Goal: Transaction & Acquisition: Download file/media

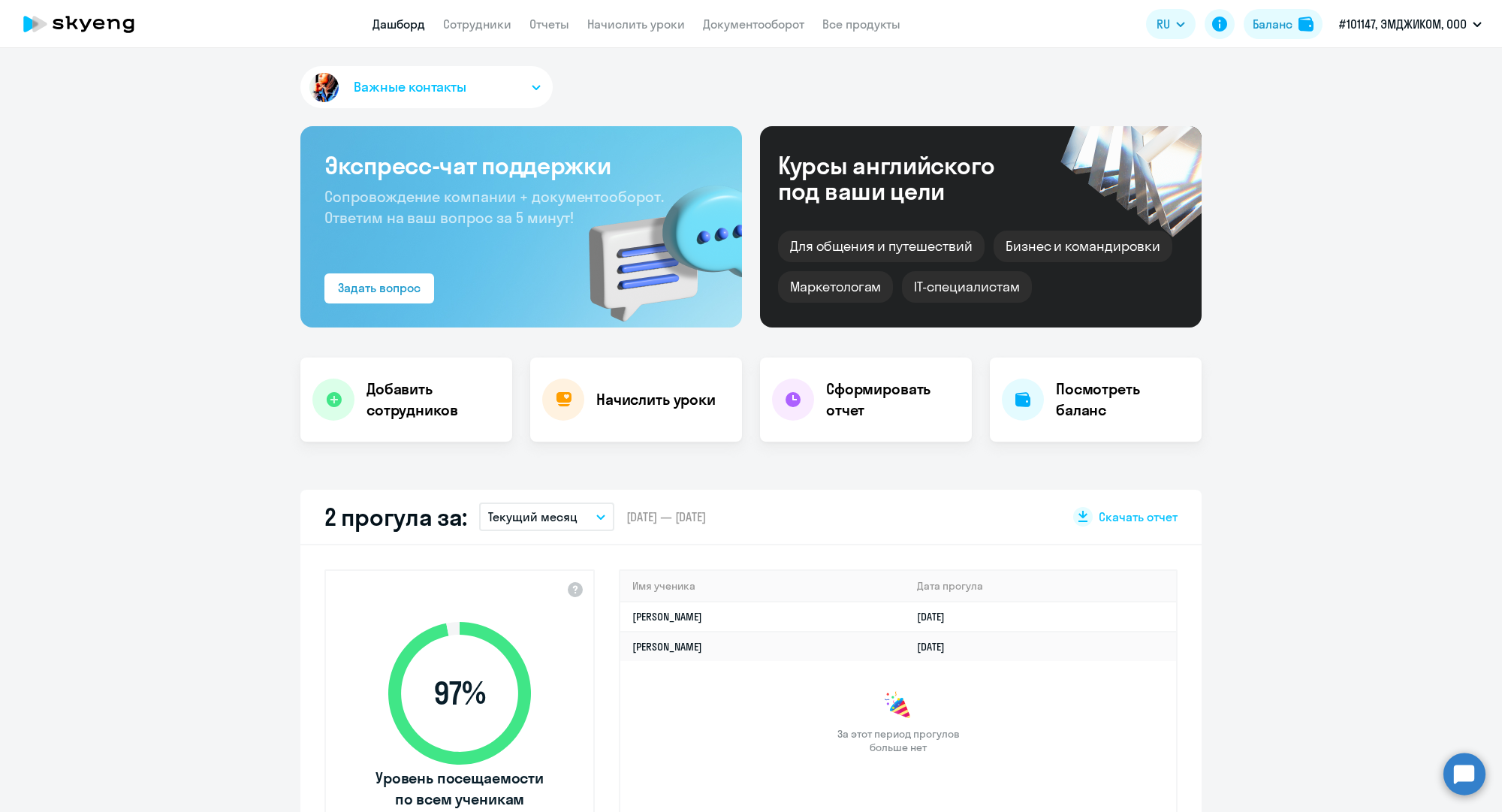
select select "30"
click at [849, 26] on link "Все продукты" at bounding box center [861, 24] width 79 height 15
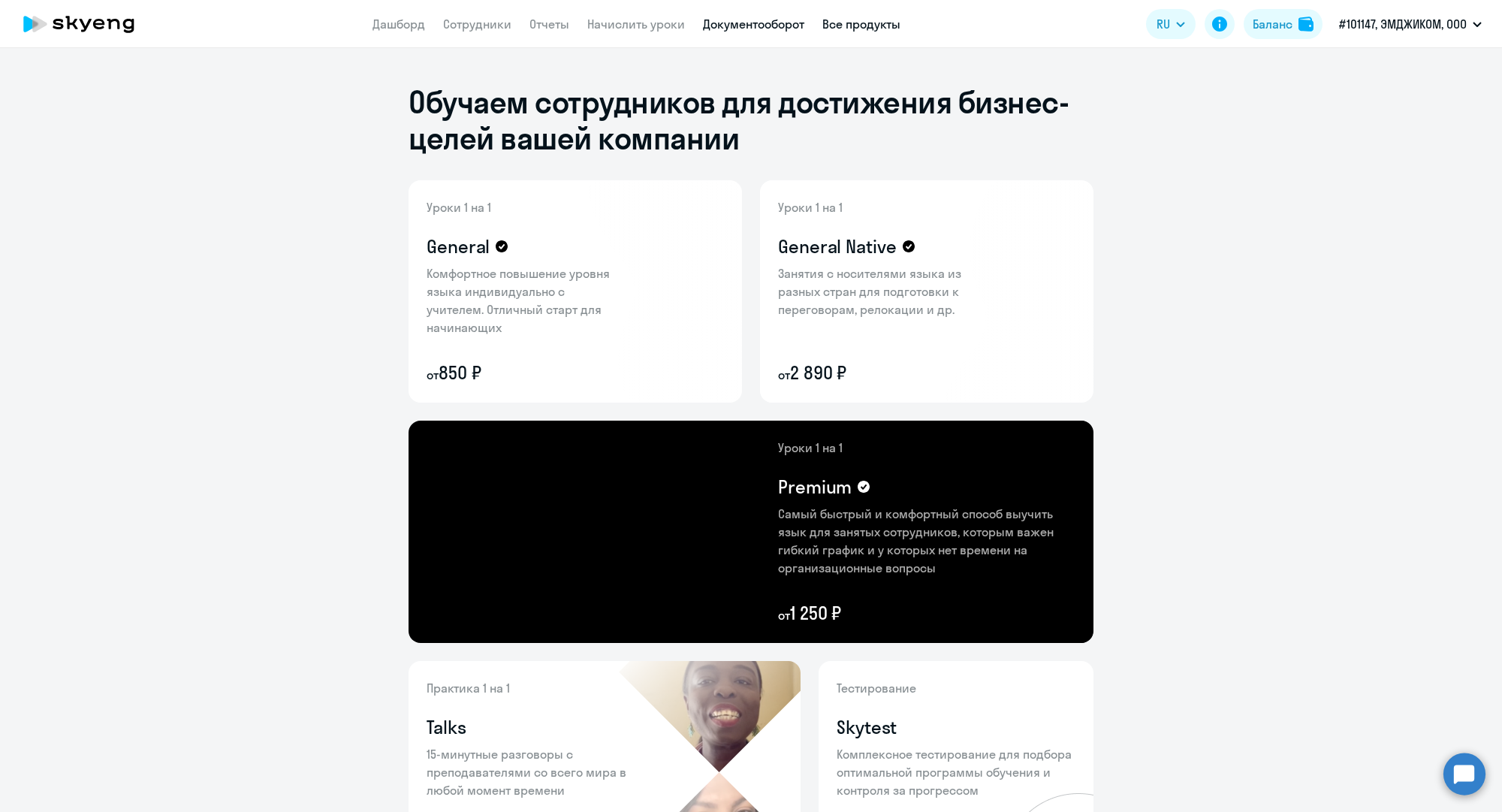
click at [766, 24] on link "Документооборот" at bounding box center [753, 24] width 101 height 15
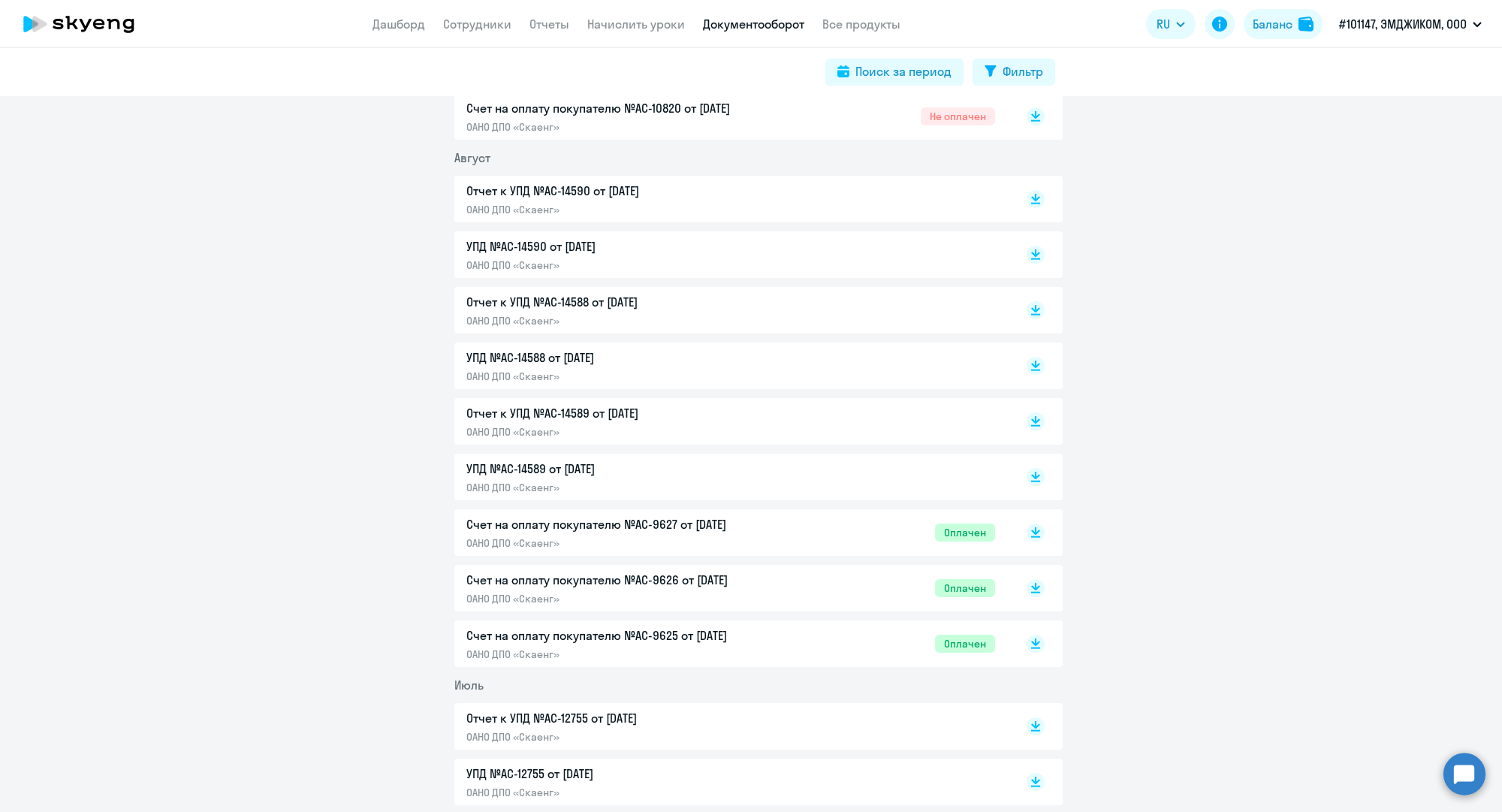
scroll to position [376, 0]
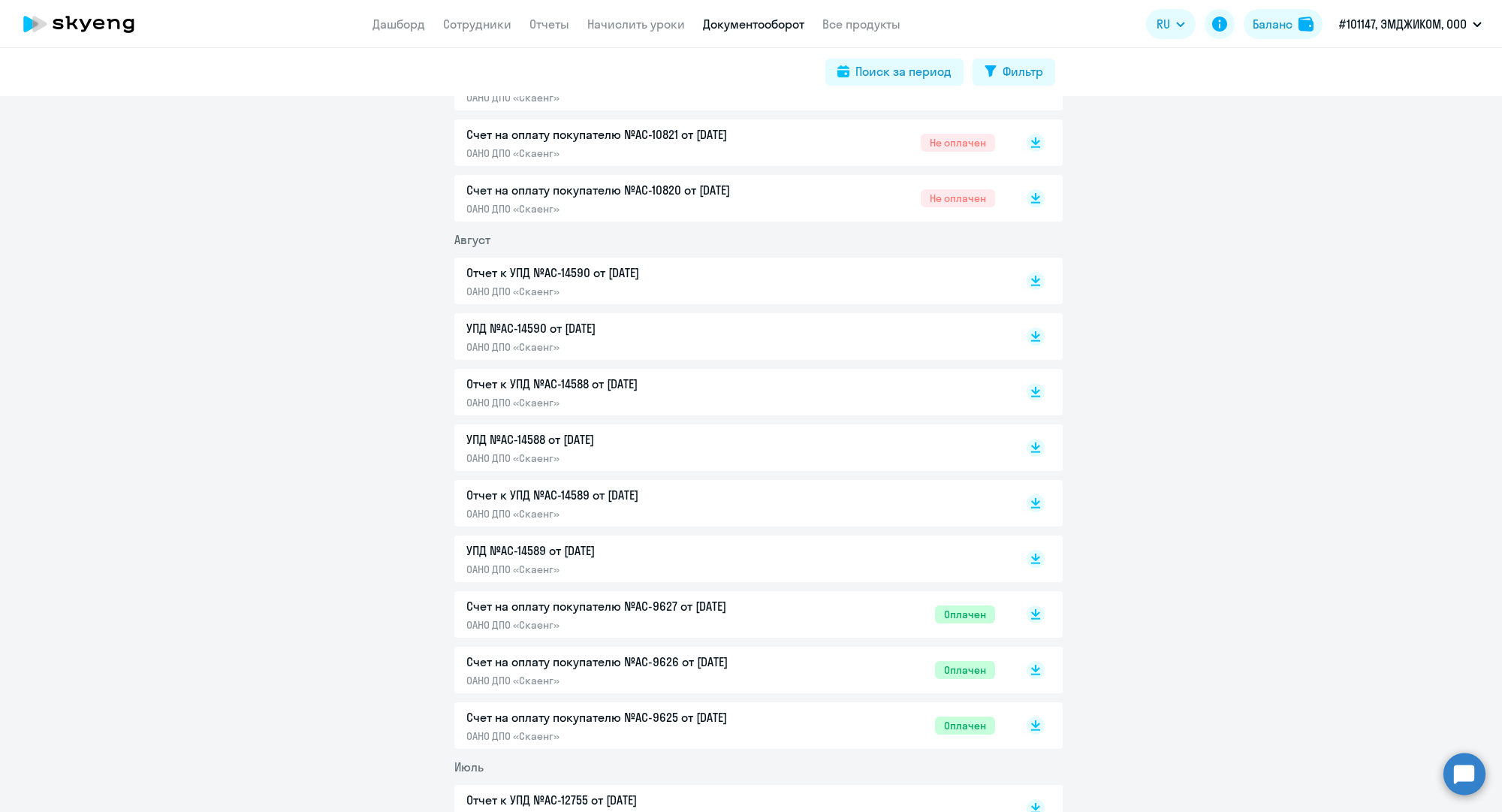
click at [559, 268] on p "Отчет к УПД №AC-14590 от [DATE]" at bounding box center [623, 272] width 315 height 18
click at [569, 326] on p "УПД №AC-14590 от [DATE]" at bounding box center [623, 328] width 315 height 18
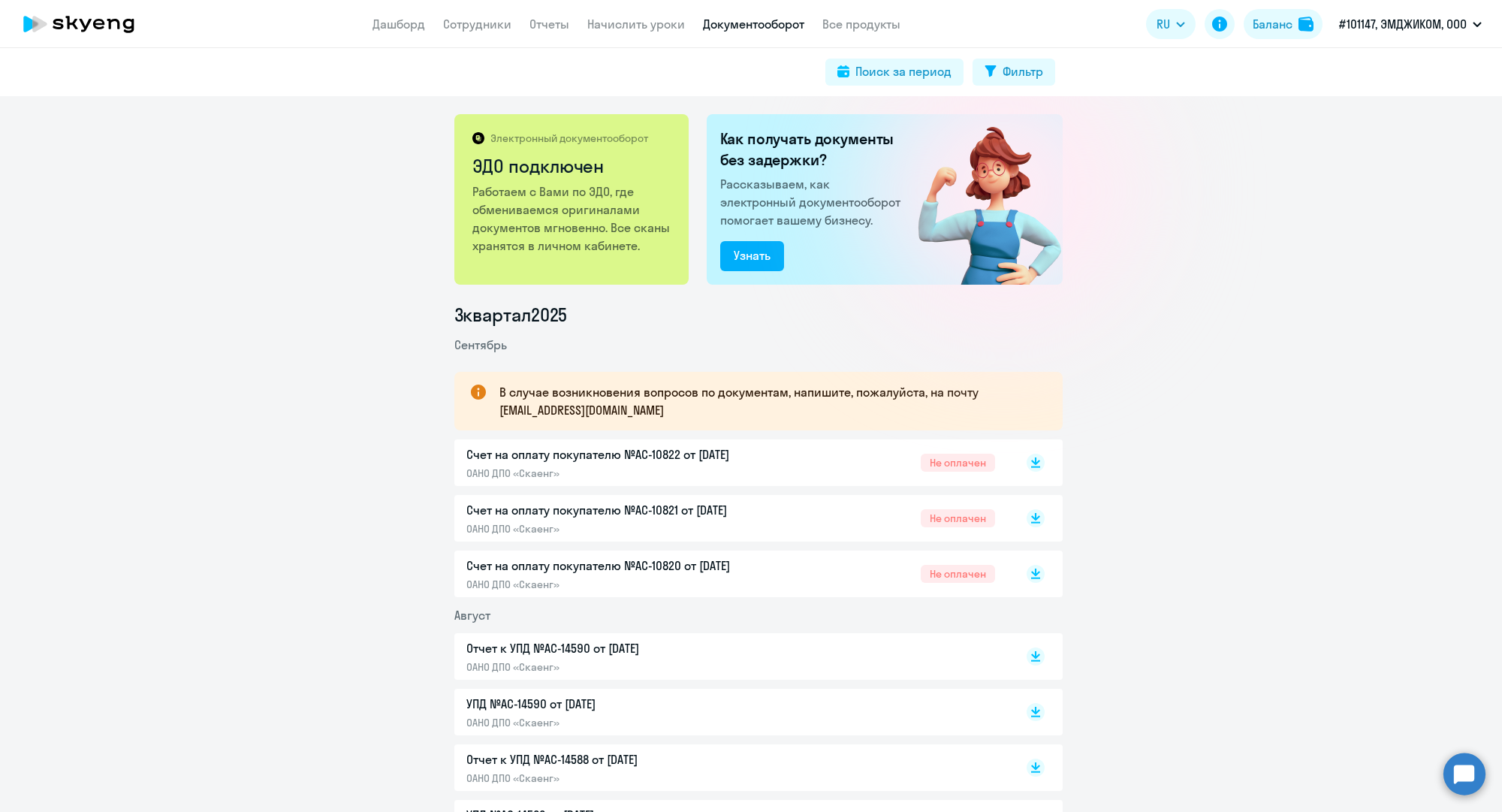
scroll to position [188, 0]
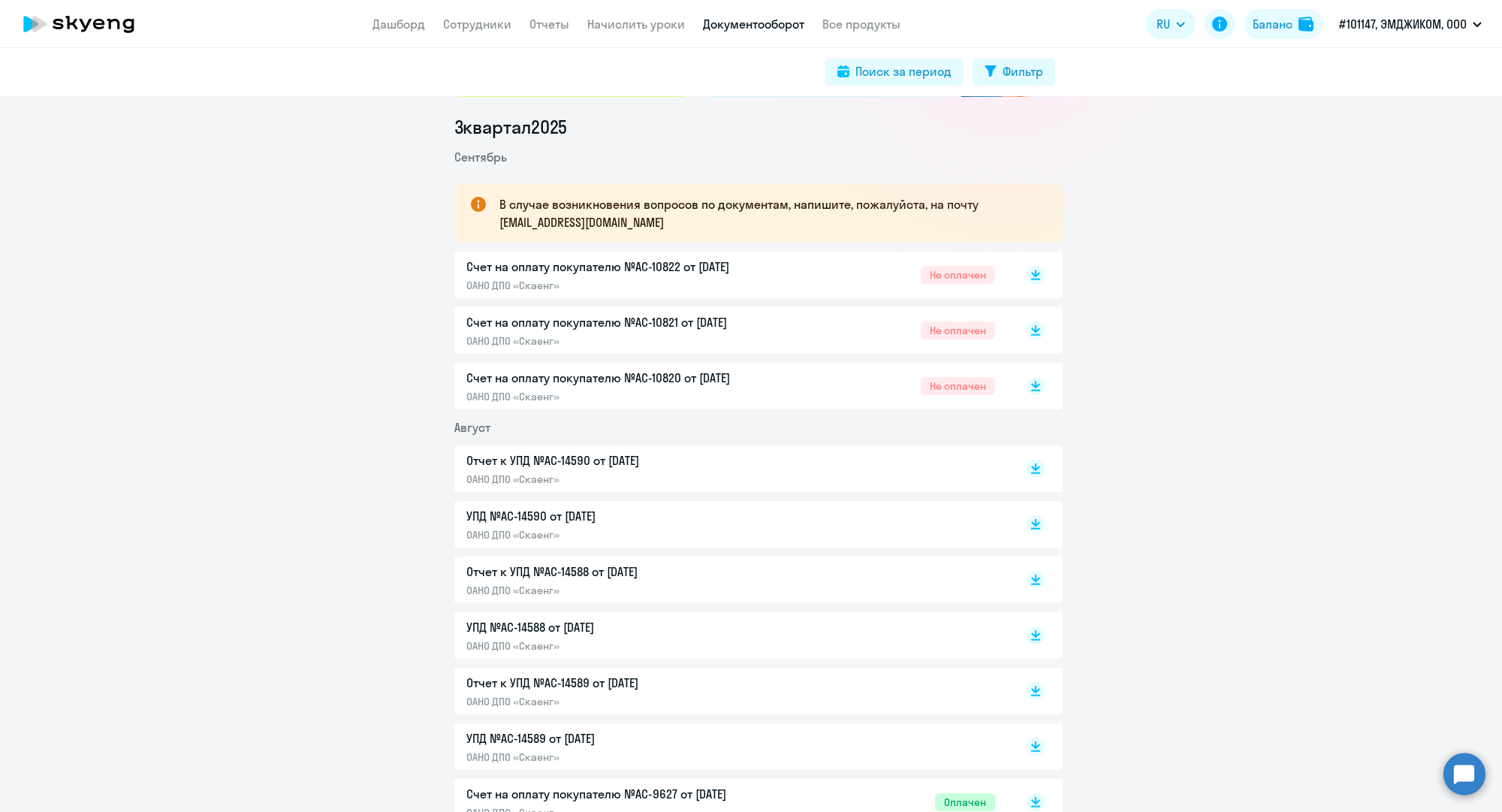
click at [549, 512] on p "УПД №AC-14590 от [DATE]" at bounding box center [623, 516] width 315 height 18
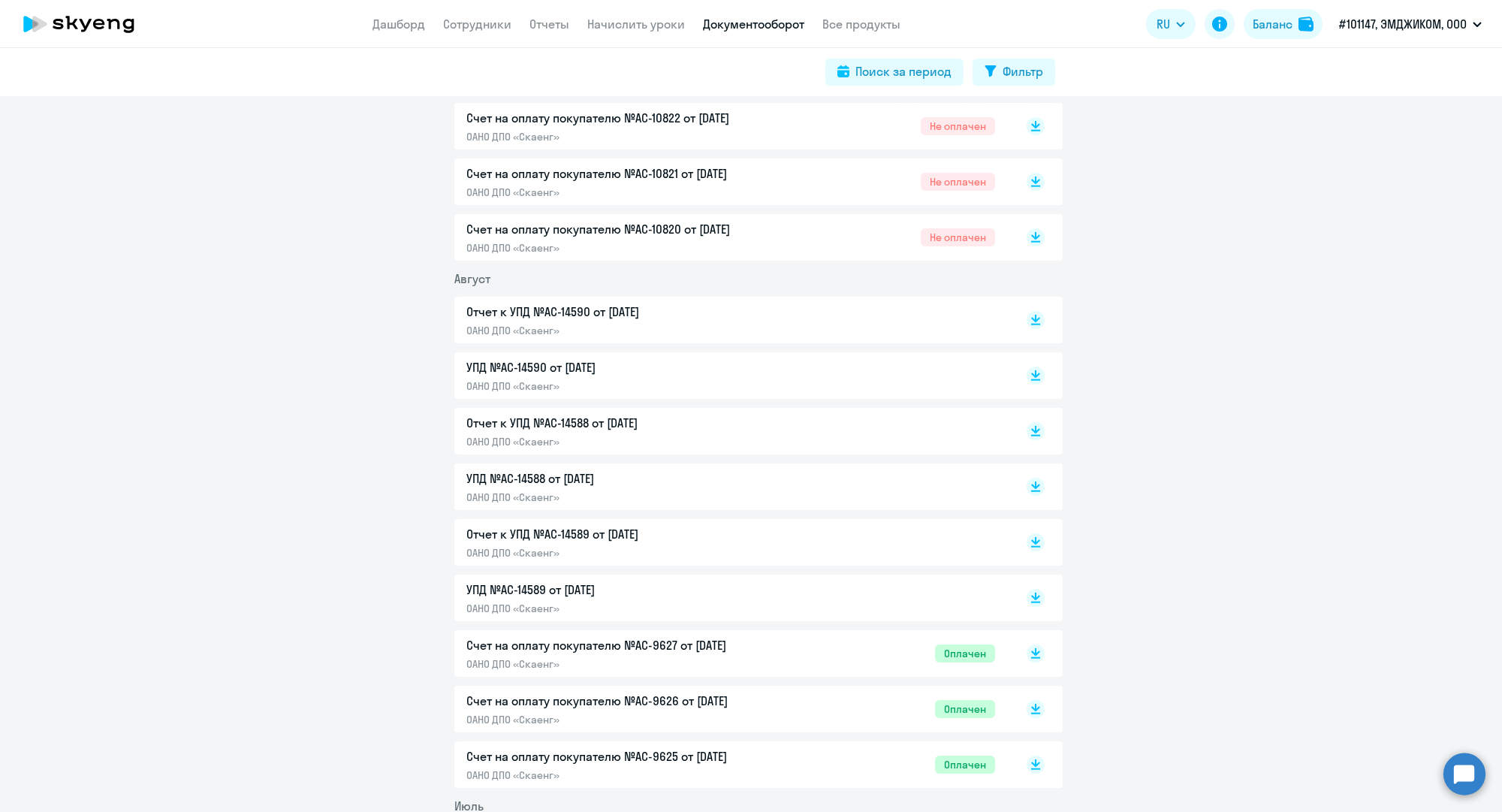
scroll to position [376, 0]
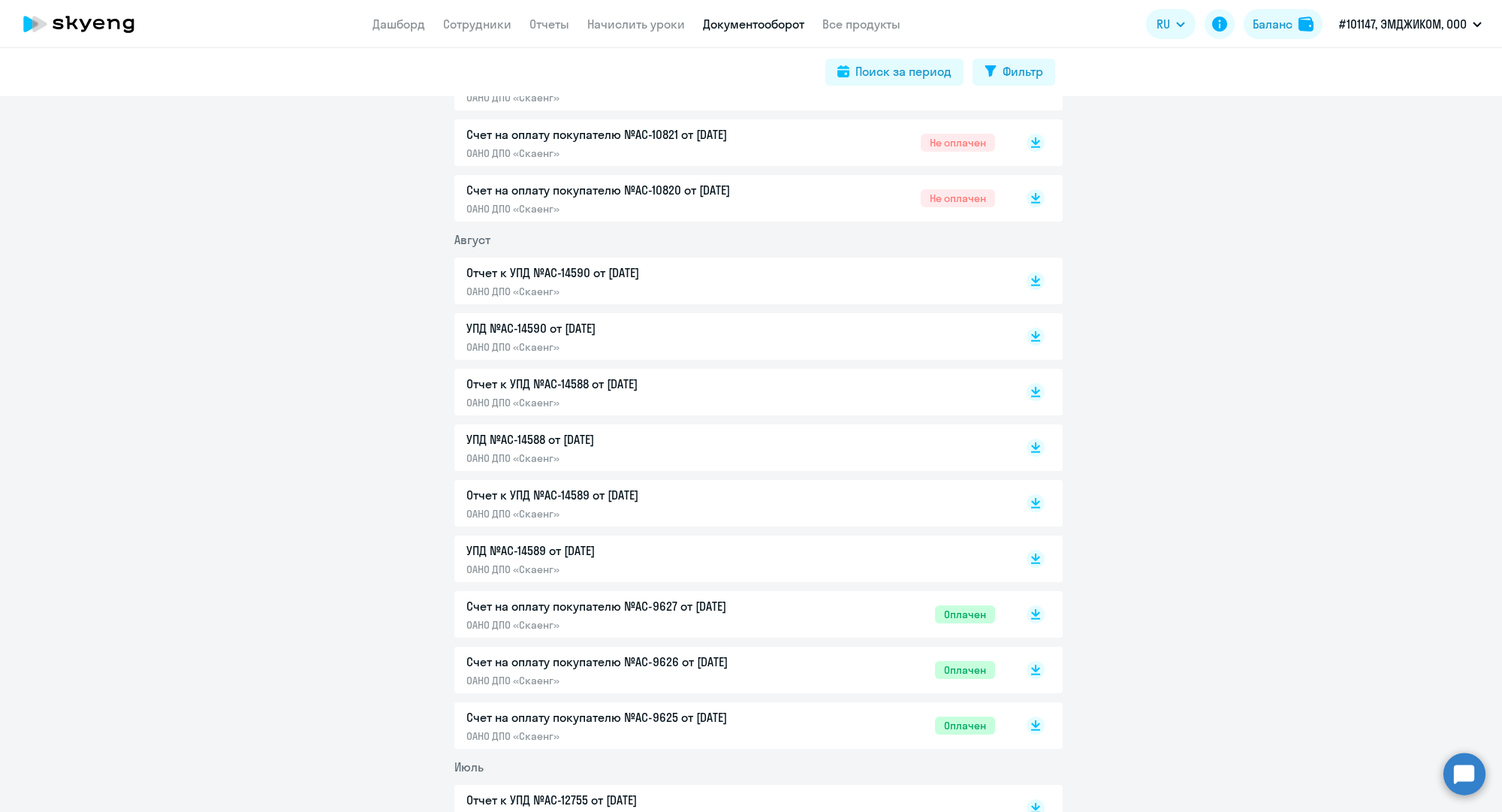
click at [549, 543] on p "УПД №AC-14589 от [DATE]" at bounding box center [623, 551] width 315 height 18
click at [1028, 284] on rect at bounding box center [1036, 280] width 18 height 18
click at [1031, 330] on icon at bounding box center [1035, 334] width 9 height 8
click at [1029, 394] on rect at bounding box center [1036, 392] width 18 height 18
click at [1030, 449] on rect at bounding box center [1036, 447] width 18 height 18
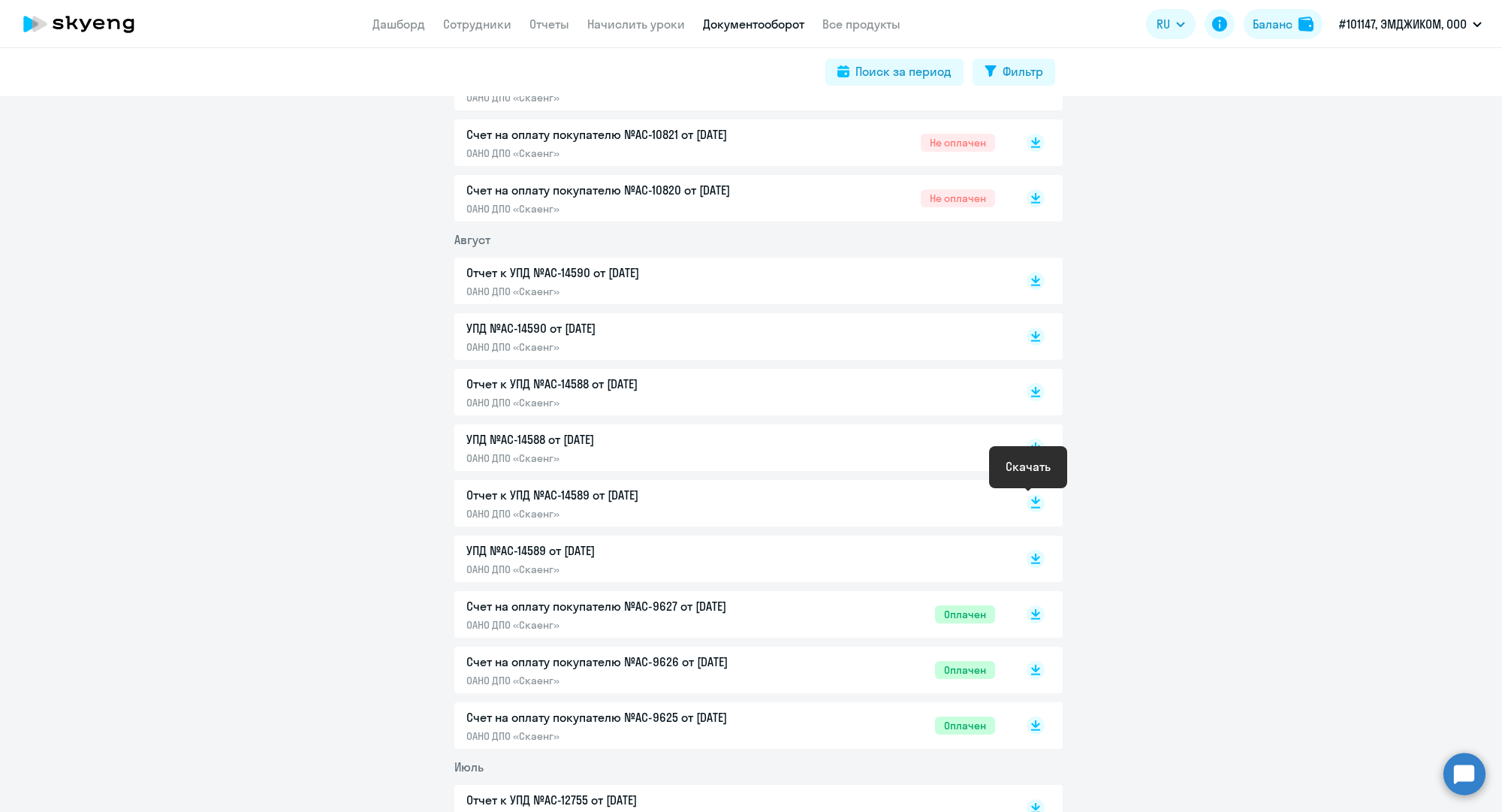
click at [1028, 503] on rect at bounding box center [1036, 503] width 18 height 18
click at [1031, 563] on icon at bounding box center [1035, 564] width 9 height 2
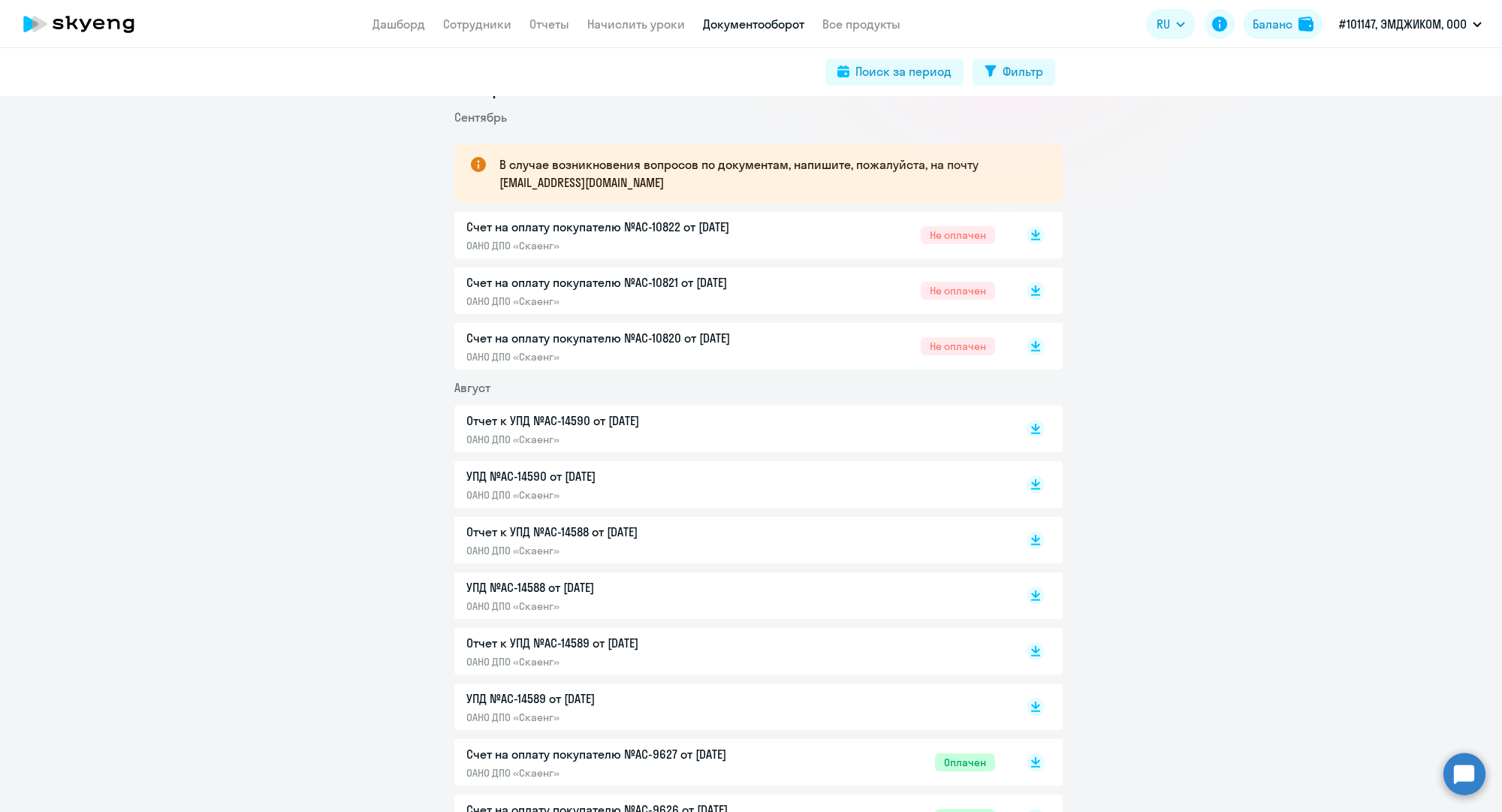
scroll to position [188, 0]
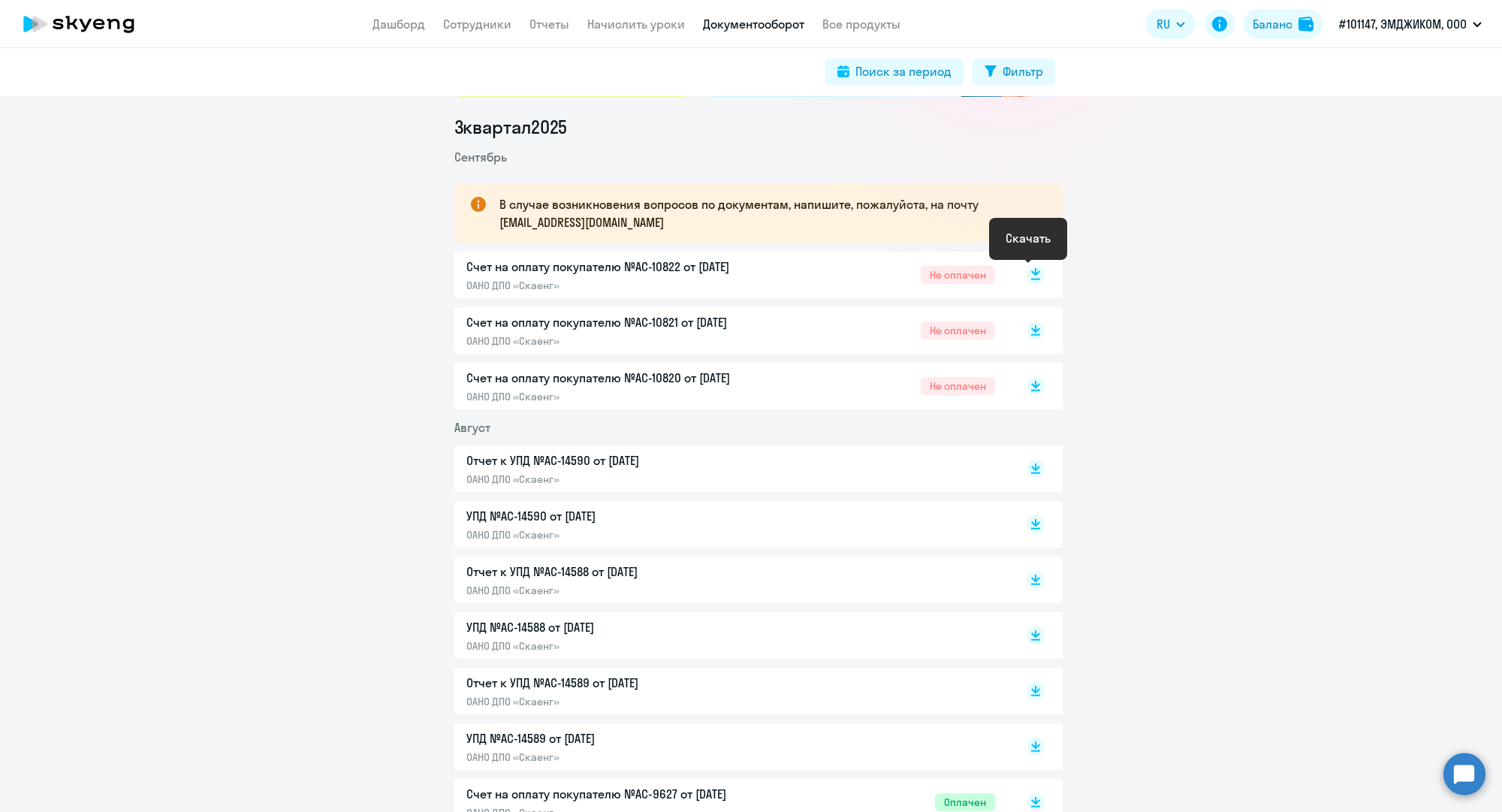
click at [1027, 275] on rect at bounding box center [1036, 274] width 18 height 18
click at [1028, 339] on rect at bounding box center [1036, 330] width 18 height 18
click at [1033, 384] on rect at bounding box center [1036, 386] width 18 height 18
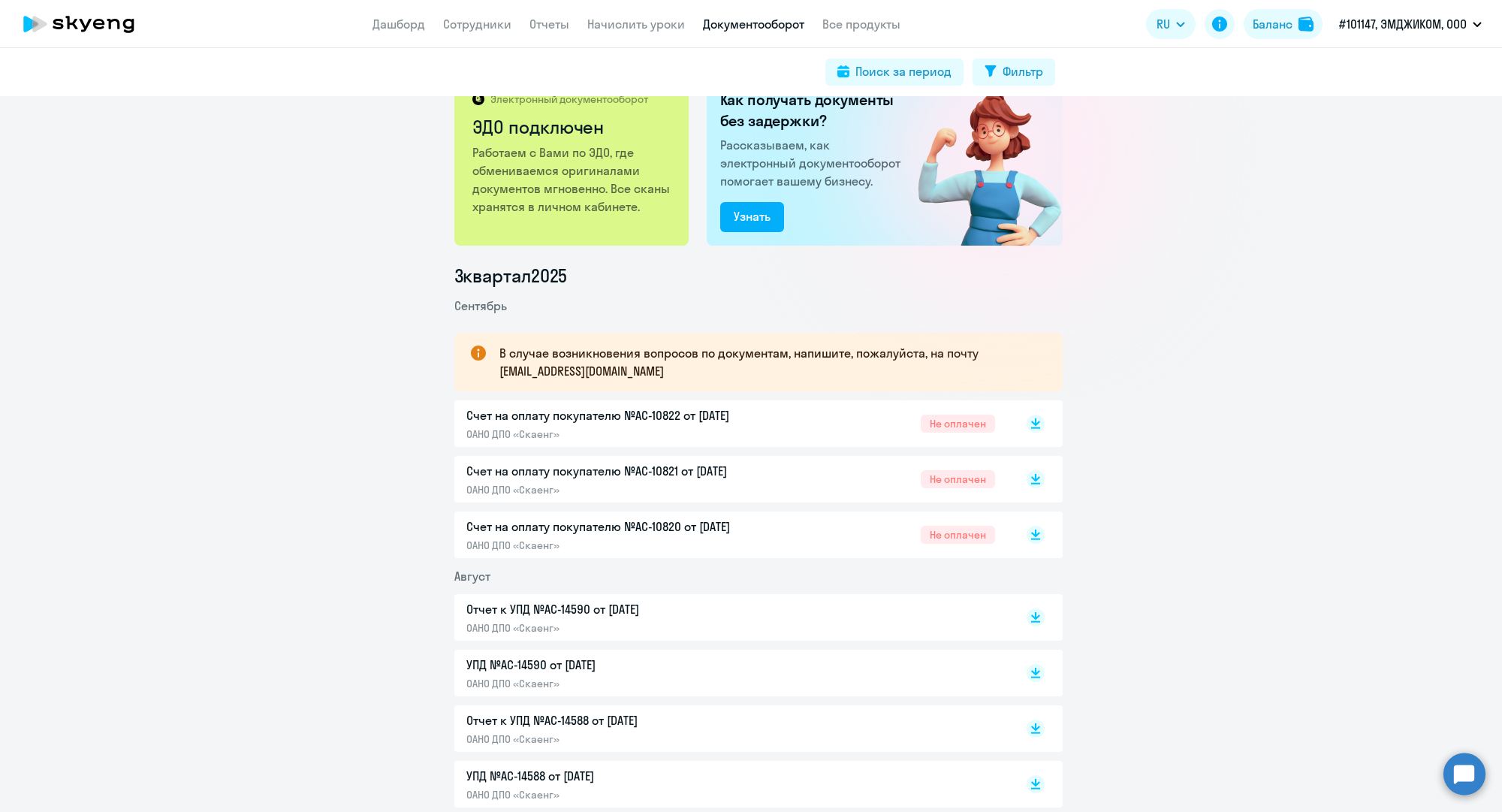
scroll to position [0, 0]
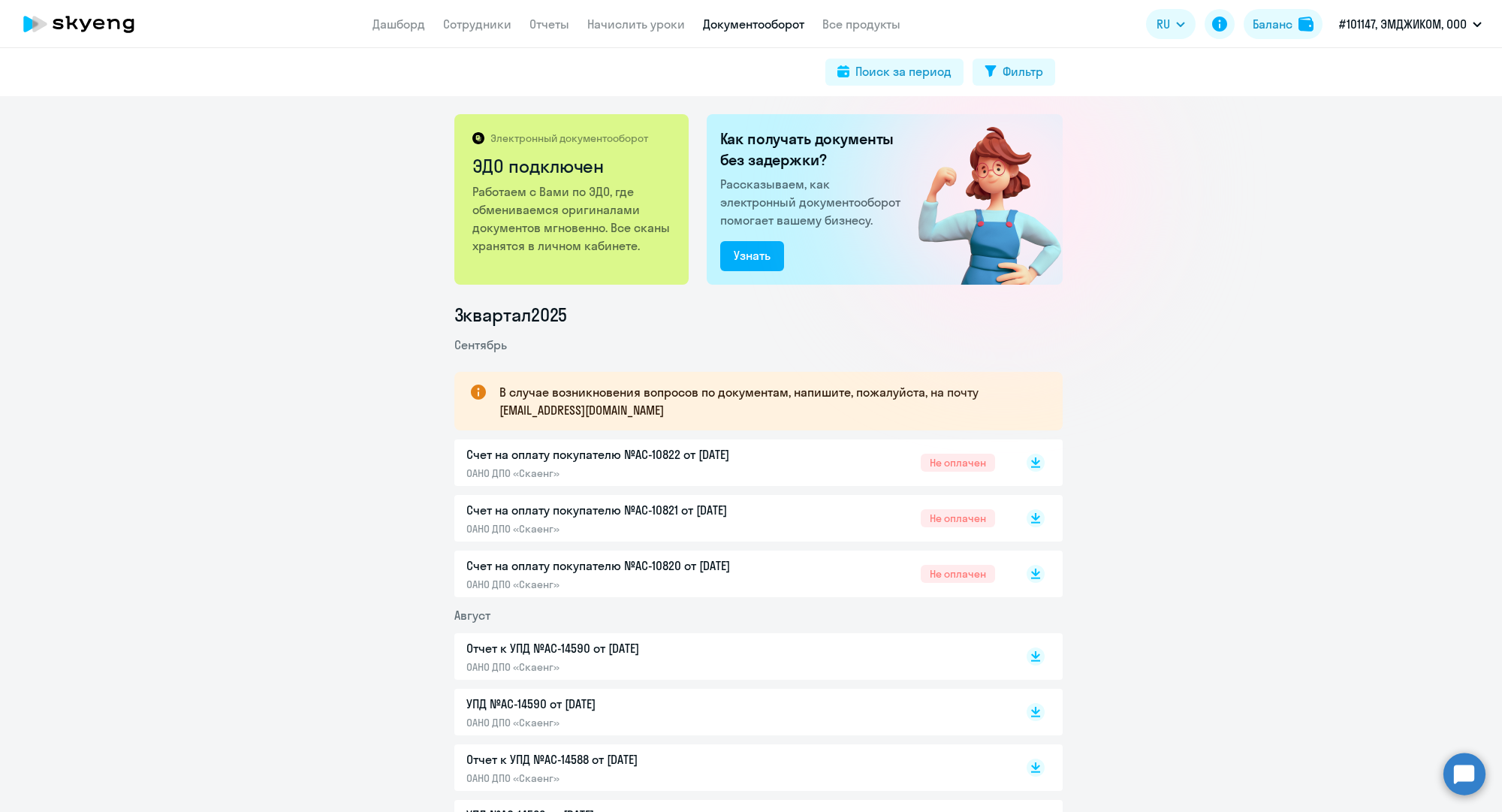
click at [728, 23] on link "Документооборот" at bounding box center [753, 24] width 101 height 15
click at [634, 459] on p "Счет на оплату покупателю №AC-10822 от [DATE]" at bounding box center [623, 454] width 315 height 18
